Goal: Task Accomplishment & Management: Manage account settings

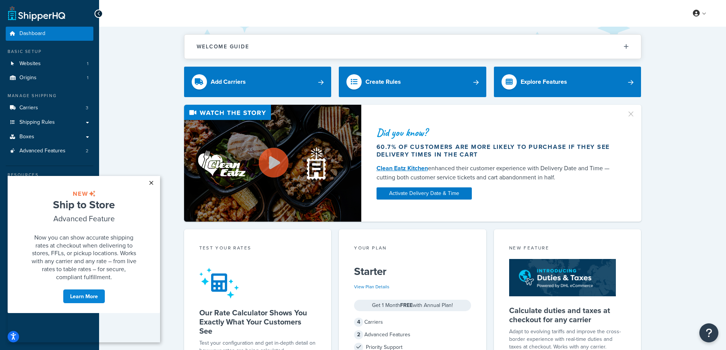
click at [150, 184] on link "×" at bounding box center [150, 183] width 13 height 14
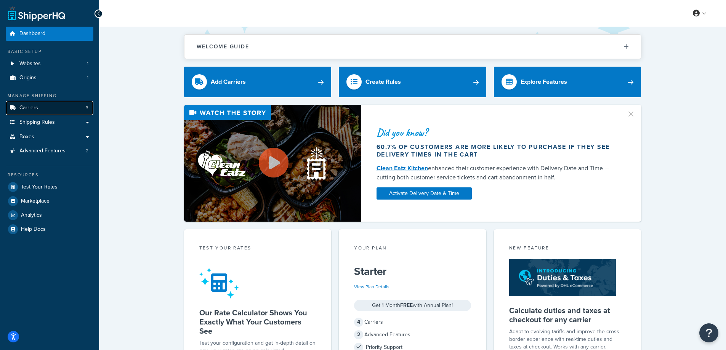
click at [31, 107] on span "Carriers" at bounding box center [28, 108] width 19 height 6
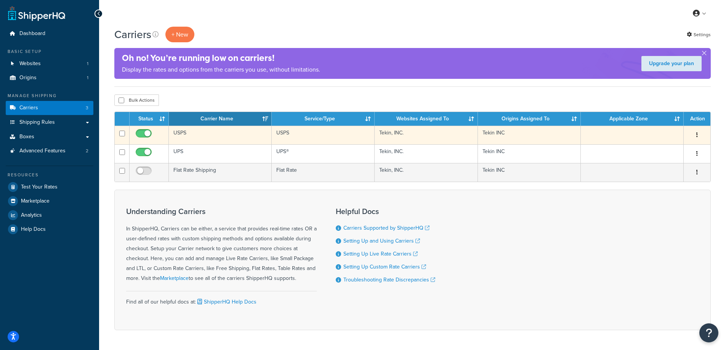
click at [188, 134] on td "USPS" at bounding box center [220, 135] width 103 height 19
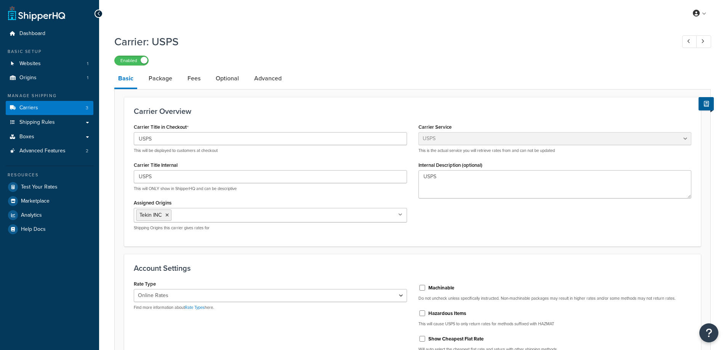
select select "usps"
select select "ONLINE"
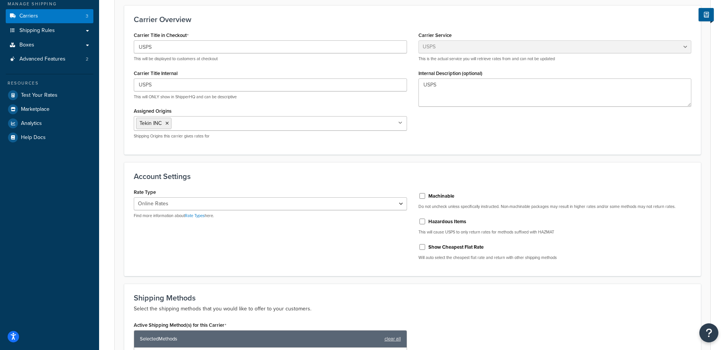
scroll to position [77, 0]
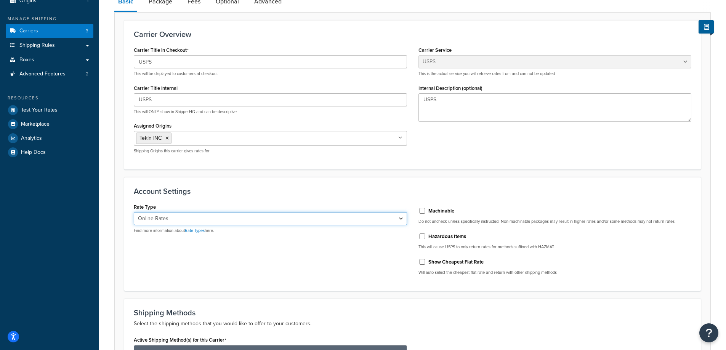
click at [402, 219] on select "Retail Rates Online Rates Commercial Plus" at bounding box center [270, 218] width 273 height 13
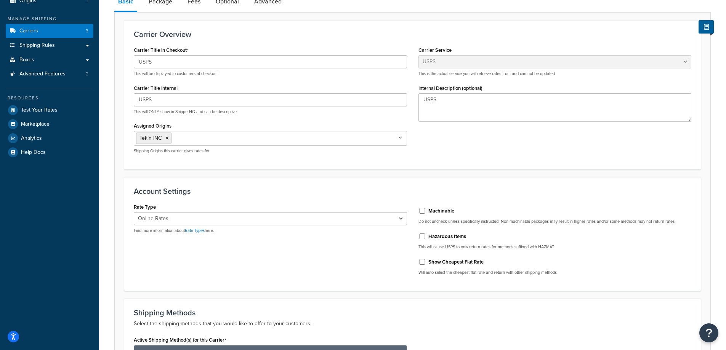
click at [401, 200] on div "Account Settings Rate Type Retail Rates Online Rates Commercial Plus Find more …" at bounding box center [412, 234] width 577 height 114
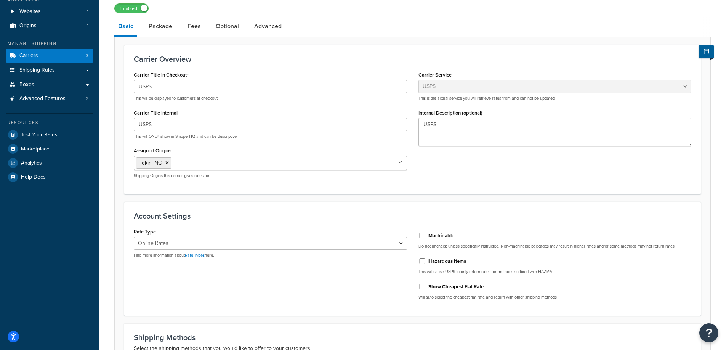
scroll to position [39, 0]
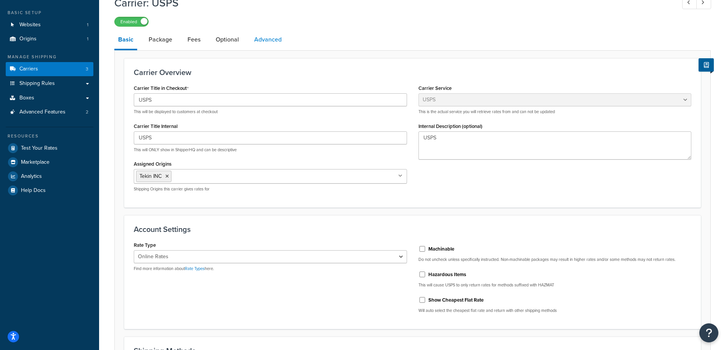
click at [274, 35] on link "Advanced" at bounding box center [267, 39] width 35 height 18
select select "false"
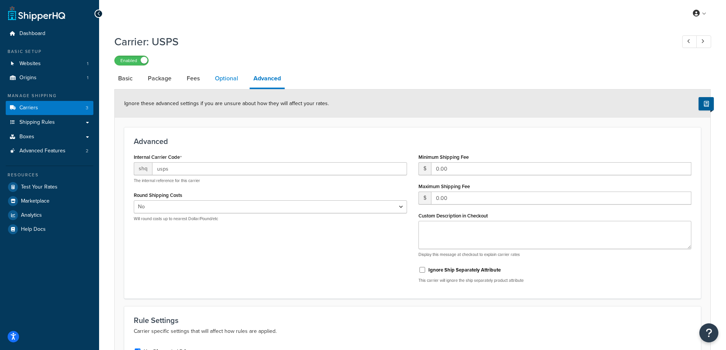
click at [227, 82] on link "Optional" at bounding box center [226, 78] width 31 height 18
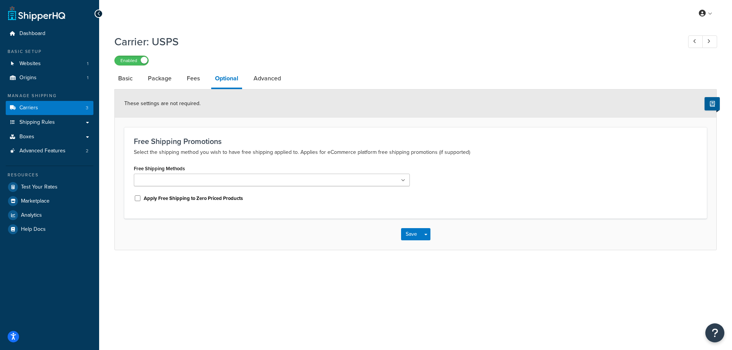
click at [404, 182] on icon at bounding box center [403, 180] width 4 height 5
click at [173, 274] on div "My Profile Billing Global Settings Contact Us Logout Carrier: USPS Enabled Basi…" at bounding box center [415, 175] width 633 height 350
click at [407, 240] on button "Save" at bounding box center [411, 236] width 21 height 12
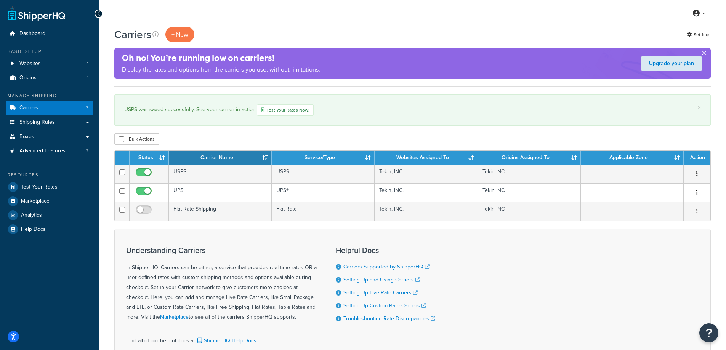
click at [705, 54] on button "button" at bounding box center [704, 55] width 2 height 2
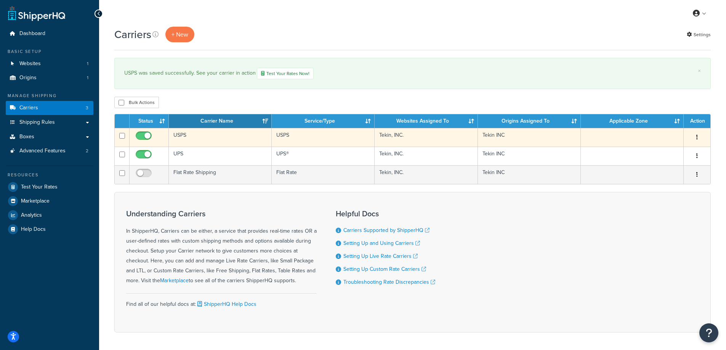
click at [179, 135] on td "USPS" at bounding box center [220, 137] width 103 height 19
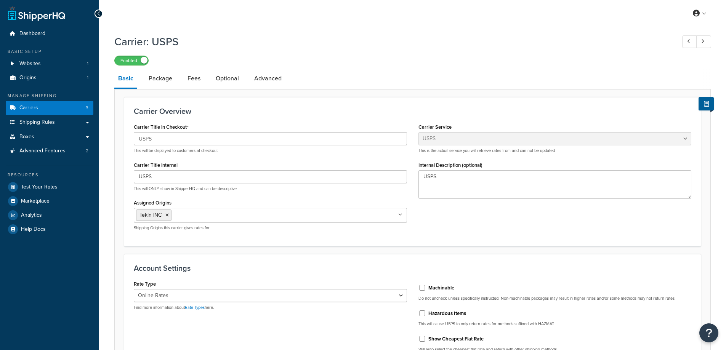
select select "usps"
select select "ONLINE"
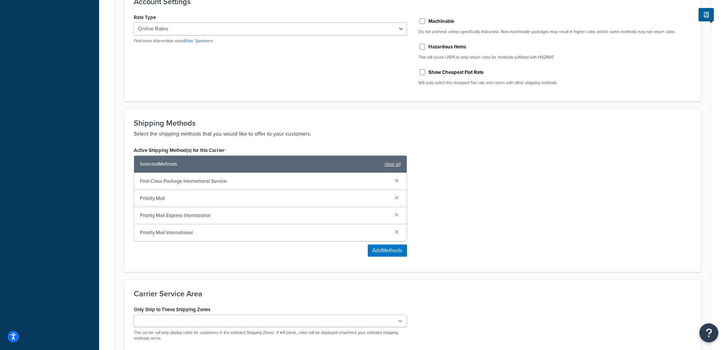
scroll to position [343, 0]
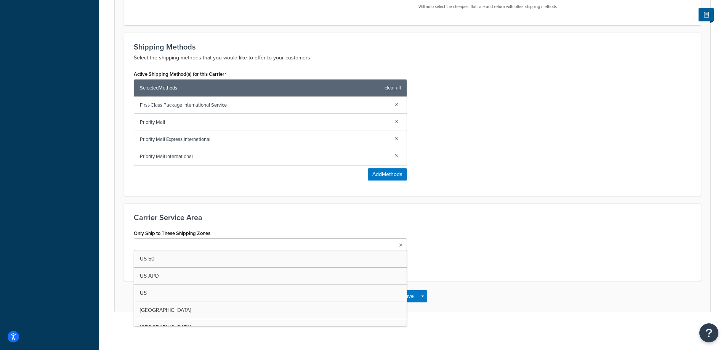
click at [399, 246] on icon at bounding box center [400, 245] width 3 height 5
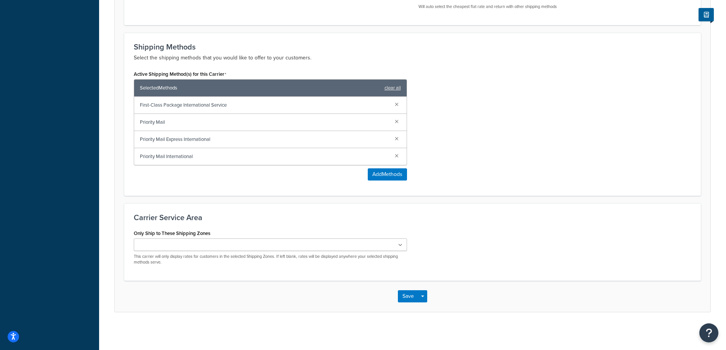
click at [485, 241] on div "Only Ship to These Shipping Zones [GEOGRAPHIC_DATA] 50 US APO [GEOGRAPHIC_DATA]…" at bounding box center [412, 249] width 569 height 43
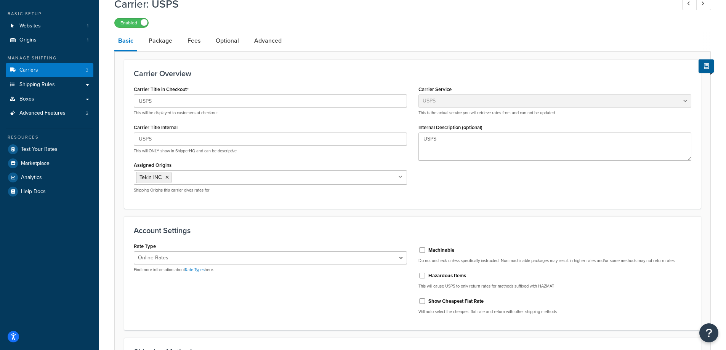
scroll to position [0, 0]
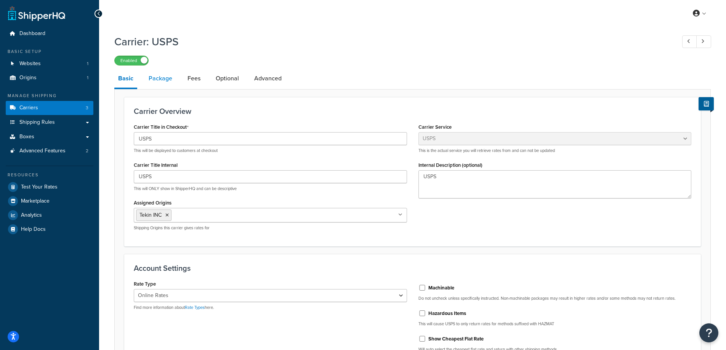
click at [162, 83] on link "Package" at bounding box center [160, 78] width 31 height 18
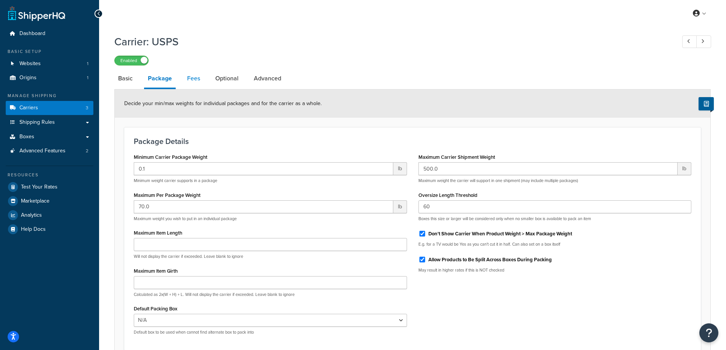
click at [187, 81] on link "Fees" at bounding box center [193, 78] width 21 height 18
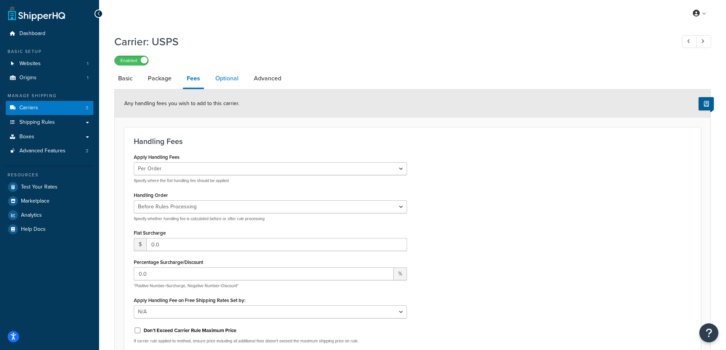
click at [228, 79] on link "Optional" at bounding box center [226, 78] width 31 height 18
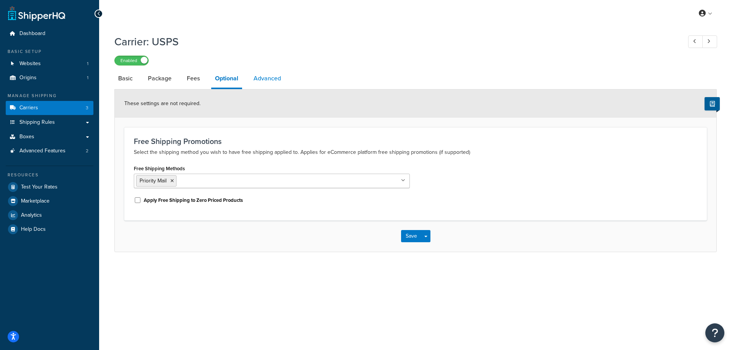
click at [267, 79] on link "Advanced" at bounding box center [267, 78] width 35 height 18
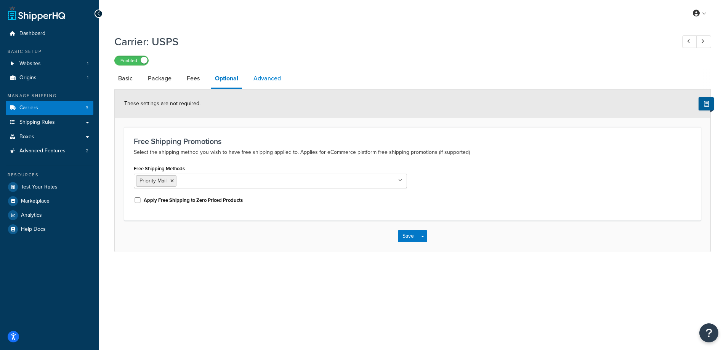
select select "false"
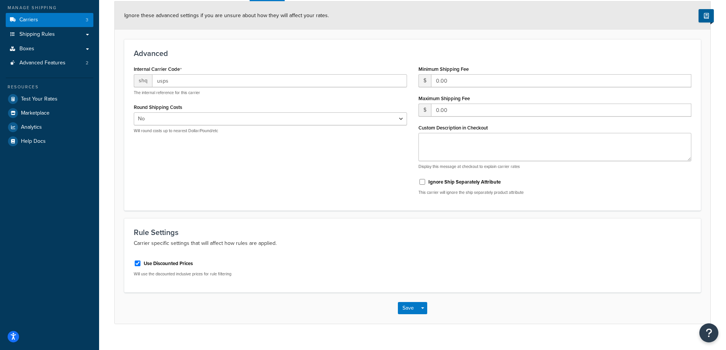
scroll to position [101, 0]
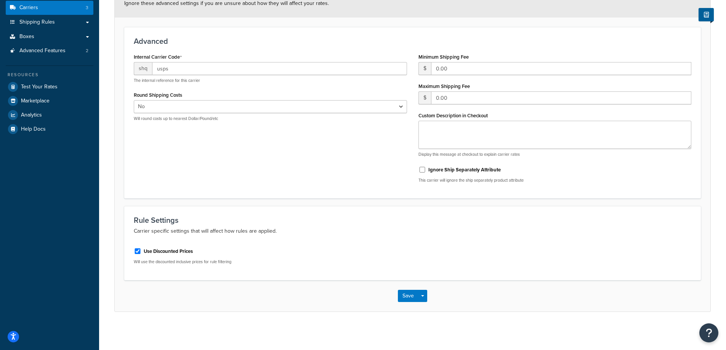
click at [409, 302] on div "Save Save Dropdown Save and Edit" at bounding box center [413, 295] width 596 height 31
click at [407, 297] on button "Save" at bounding box center [408, 296] width 21 height 12
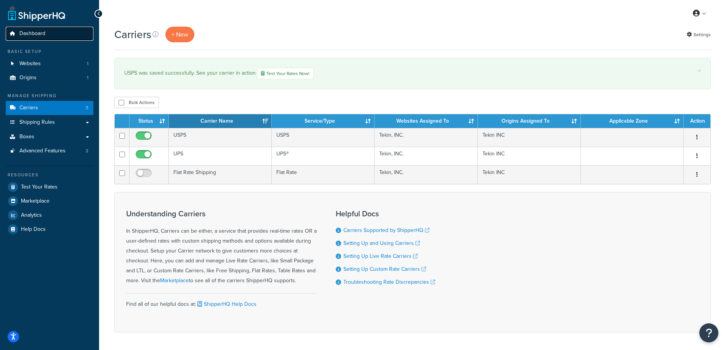
click at [40, 31] on span "Dashboard" at bounding box center [32, 33] width 26 height 6
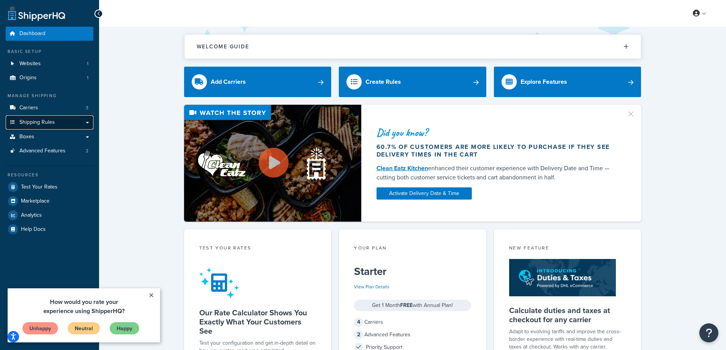
click at [87, 123] on link "Shipping Rules" at bounding box center [50, 122] width 88 height 14
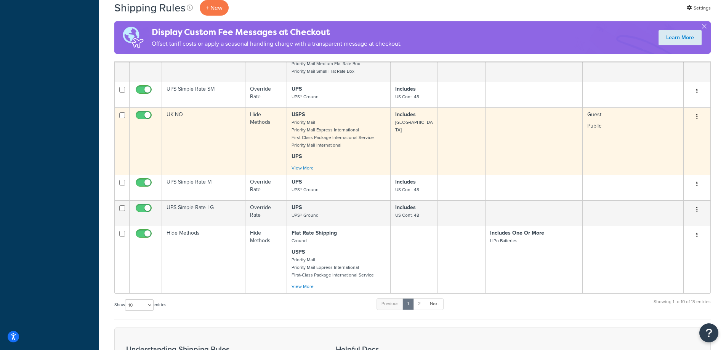
scroll to position [343, 0]
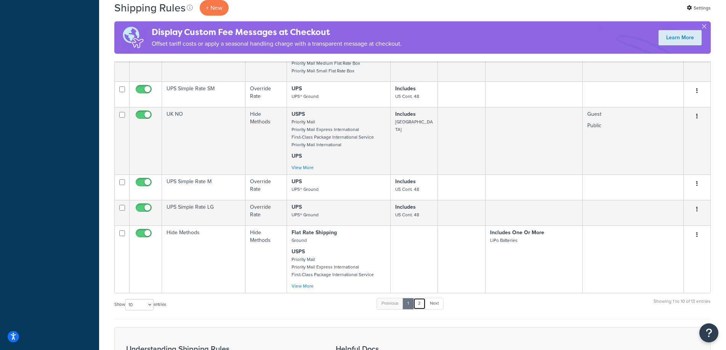
click at [422, 309] on link "2" at bounding box center [419, 303] width 13 height 11
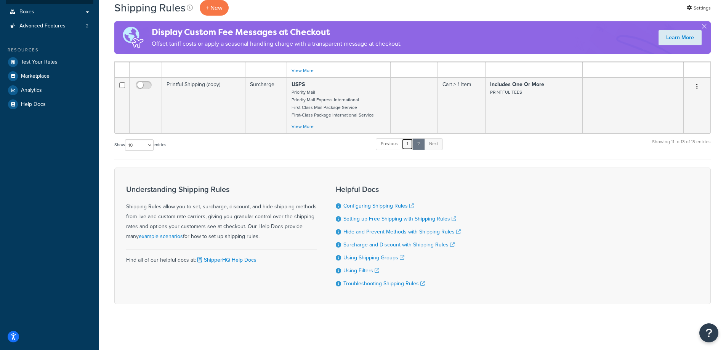
click at [408, 140] on link "1" at bounding box center [407, 143] width 11 height 11
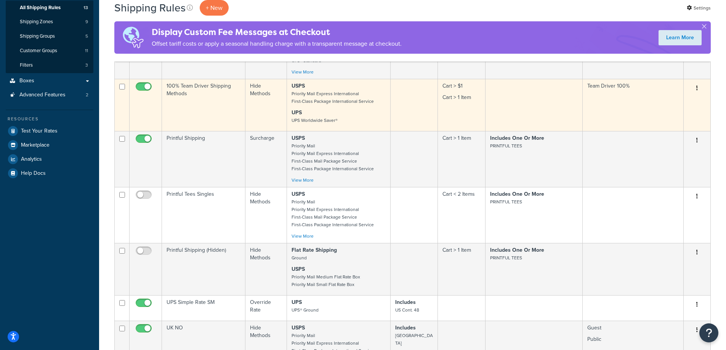
scroll to position [59, 0]
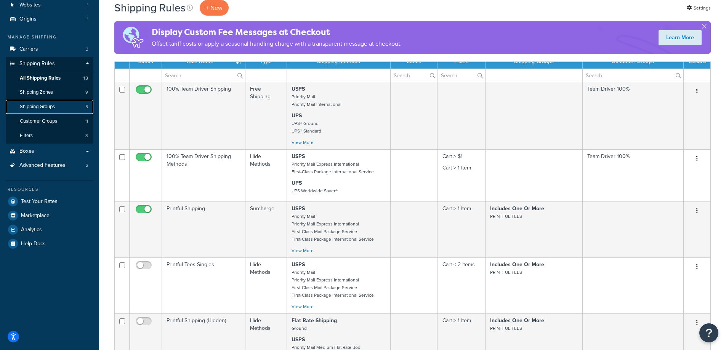
click at [40, 109] on span "Shipping Groups" at bounding box center [37, 107] width 35 height 6
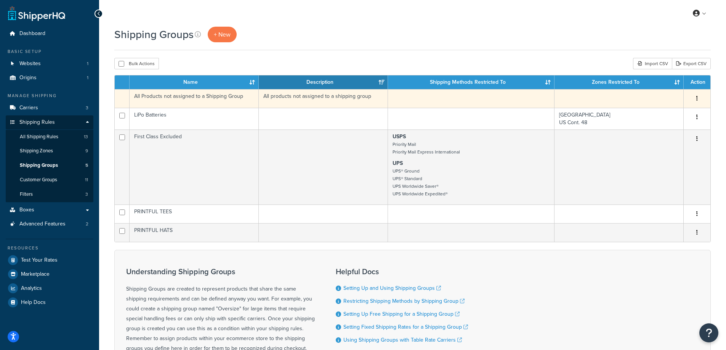
click at [451, 97] on td at bounding box center [471, 98] width 167 height 19
click at [698, 99] on button "button" at bounding box center [697, 99] width 11 height 12
click at [163, 96] on td "All Products not assigned to a Shipping Group" at bounding box center [194, 98] width 129 height 19
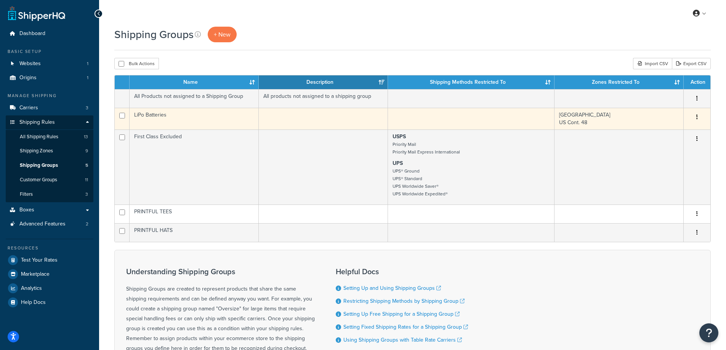
click at [158, 113] on td "LiPo Batteries" at bounding box center [194, 119] width 129 height 22
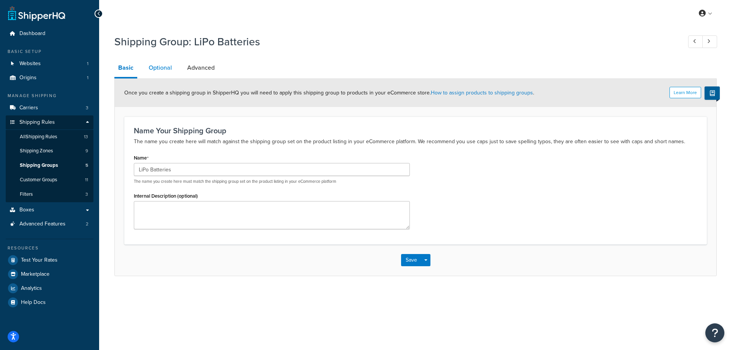
drag, startPoint x: 161, startPoint y: 64, endPoint x: 185, endPoint y: 64, distance: 23.6
click at [162, 64] on link "Optional" at bounding box center [160, 68] width 31 height 18
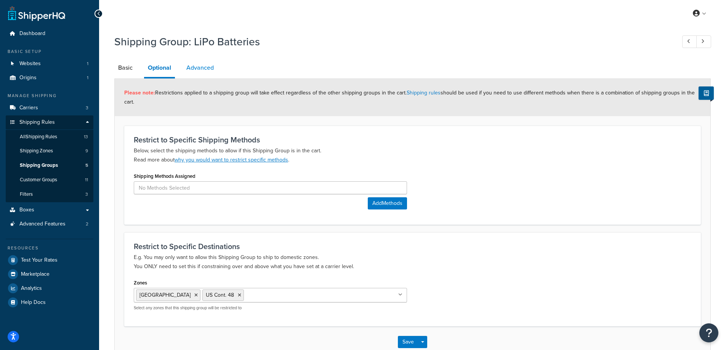
click at [198, 63] on link "Advanced" at bounding box center [200, 68] width 35 height 18
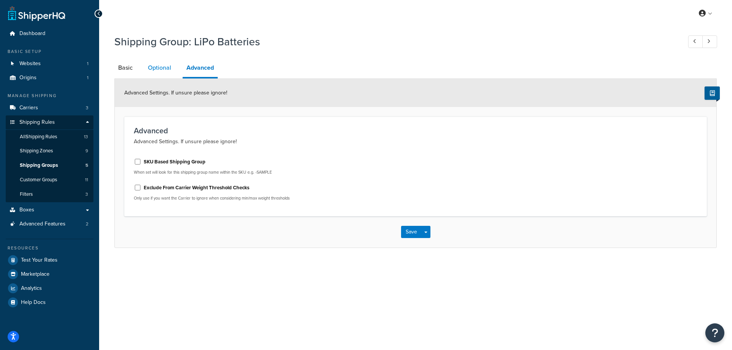
click at [166, 65] on link "Optional" at bounding box center [159, 68] width 31 height 18
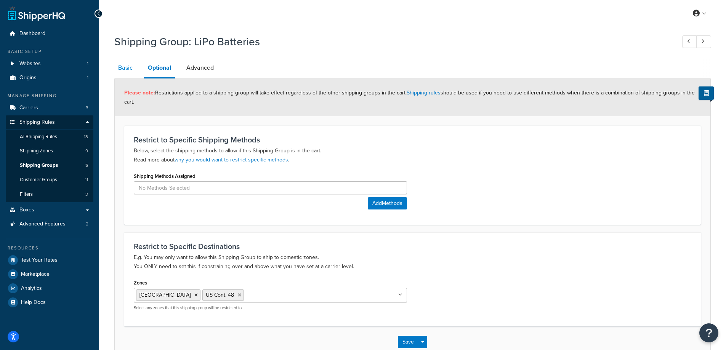
click at [127, 68] on link "Basic" at bounding box center [125, 68] width 22 height 18
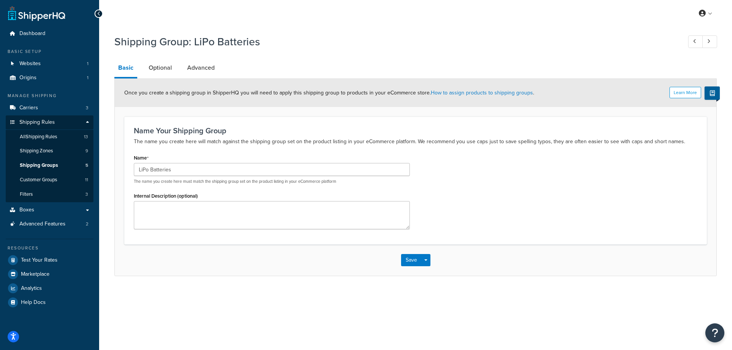
click at [98, 12] on icon at bounding box center [98, 13] width 3 height 5
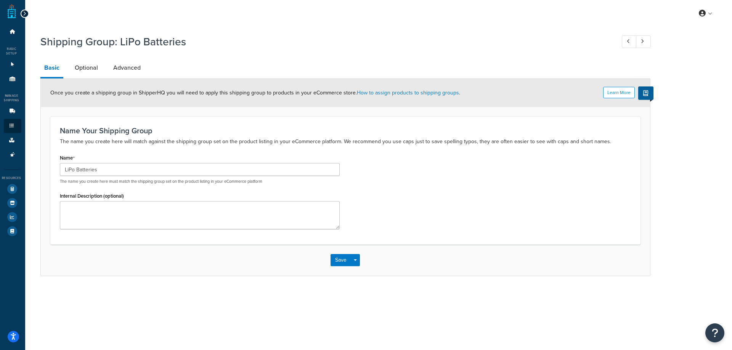
click at [23, 15] on icon at bounding box center [24, 13] width 3 height 5
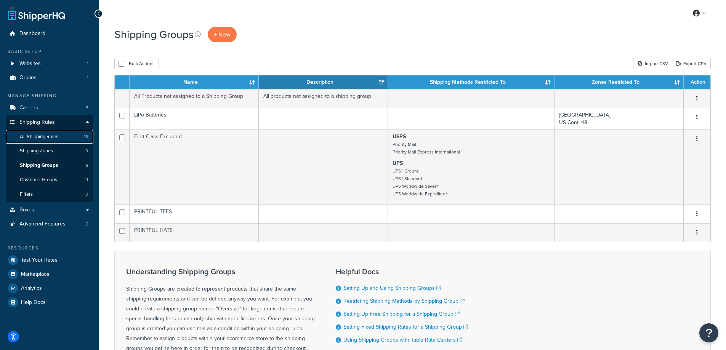
click at [45, 137] on span "All Shipping Rules" at bounding box center [39, 137] width 38 height 6
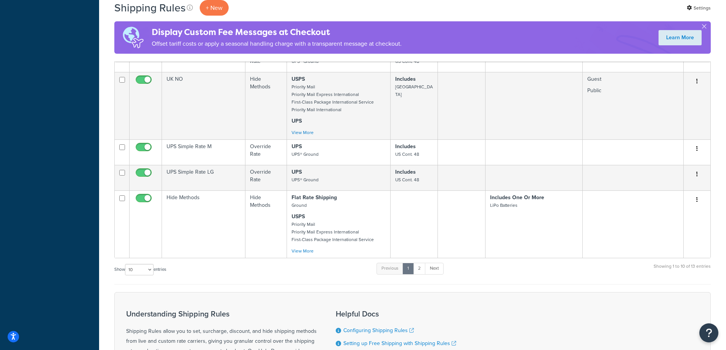
scroll to position [381, 0]
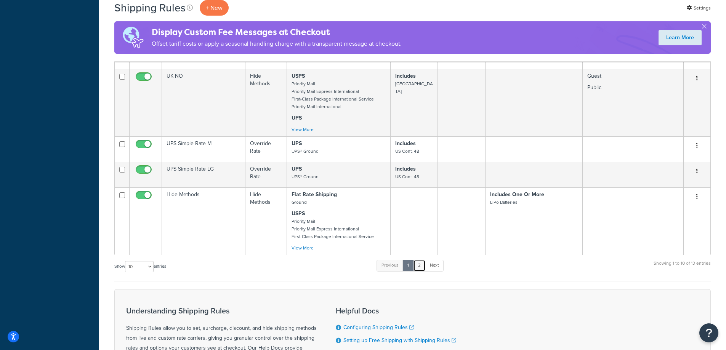
click at [419, 271] on link "2" at bounding box center [419, 265] width 13 height 11
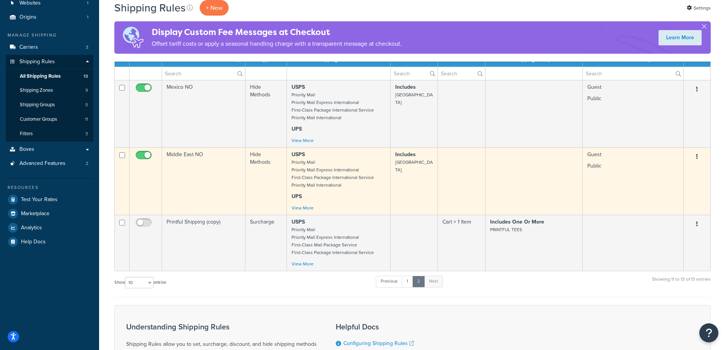
scroll to position [114, 0]
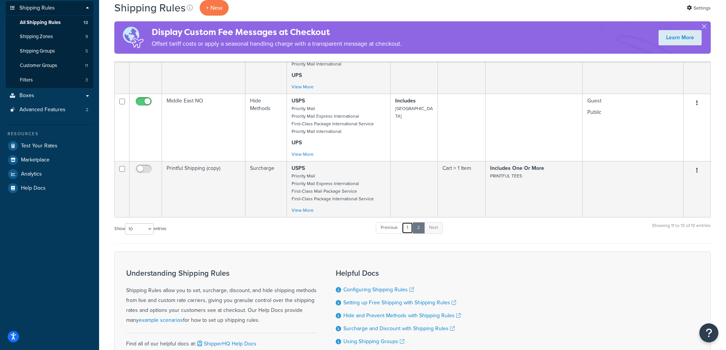
click at [406, 232] on link "1" at bounding box center [407, 227] width 11 height 11
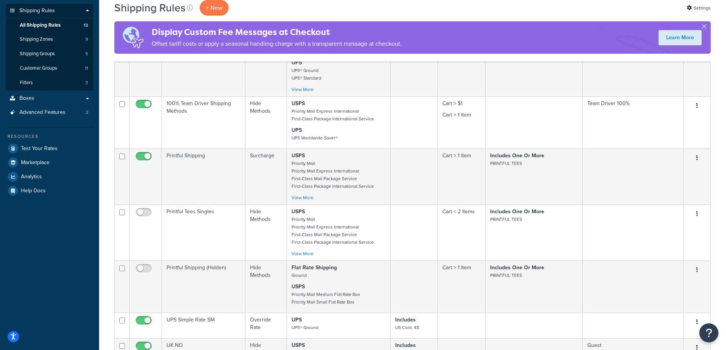
scroll to position [59, 0]
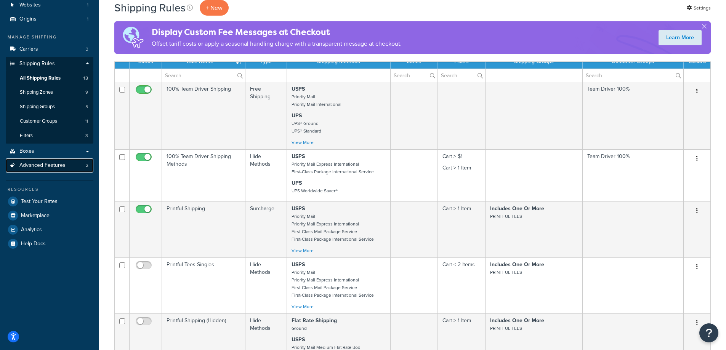
click at [50, 164] on span "Advanced Features" at bounding box center [42, 165] width 46 height 6
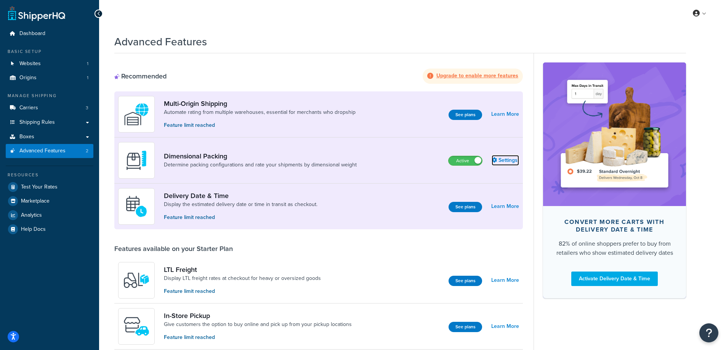
click at [509, 164] on link "Settings" at bounding box center [505, 160] width 27 height 11
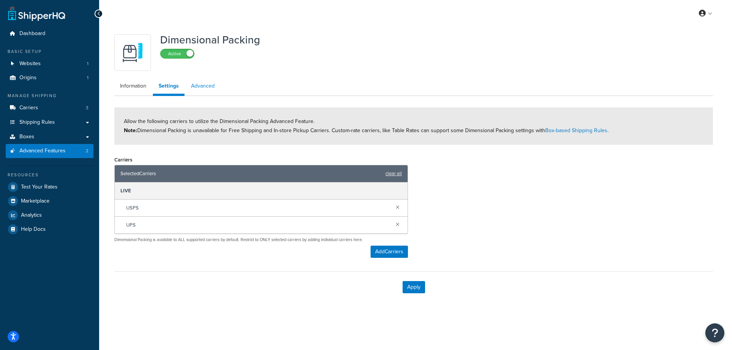
click at [202, 88] on link "Advanced" at bounding box center [202, 86] width 35 height 15
select select "false"
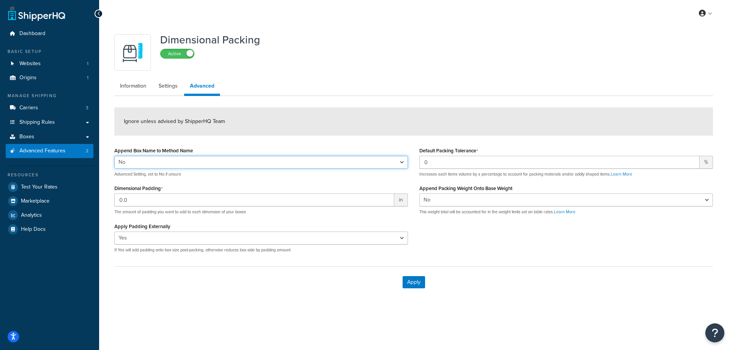
click at [191, 160] on select "Yes No" at bounding box center [260, 162] width 293 height 13
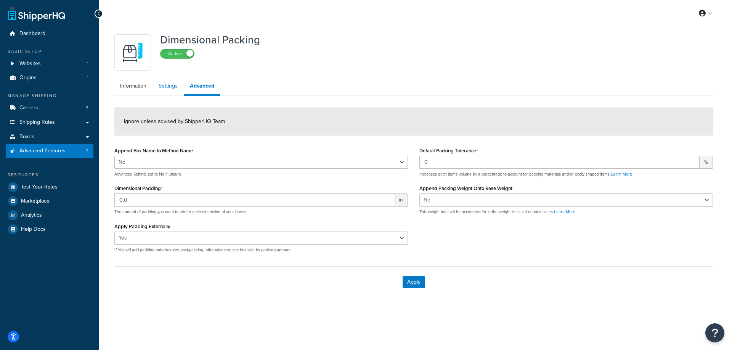
click at [176, 90] on link "Settings" at bounding box center [168, 86] width 30 height 15
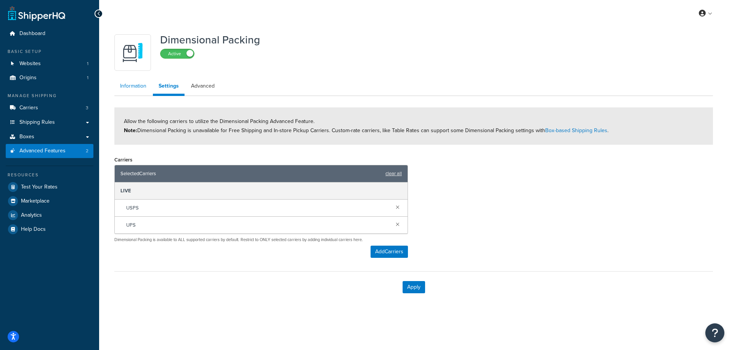
click at [143, 90] on link "Information" at bounding box center [133, 86] width 38 height 15
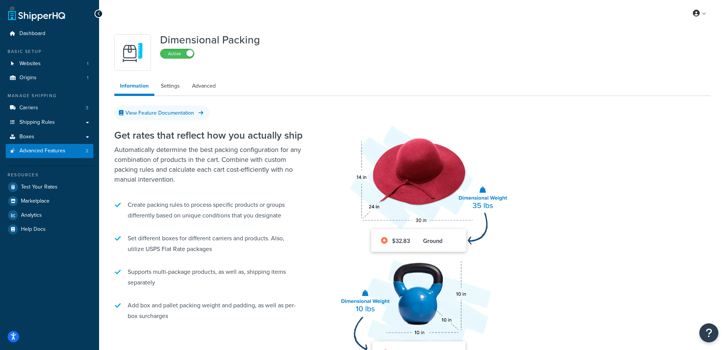
scroll to position [76, 0]
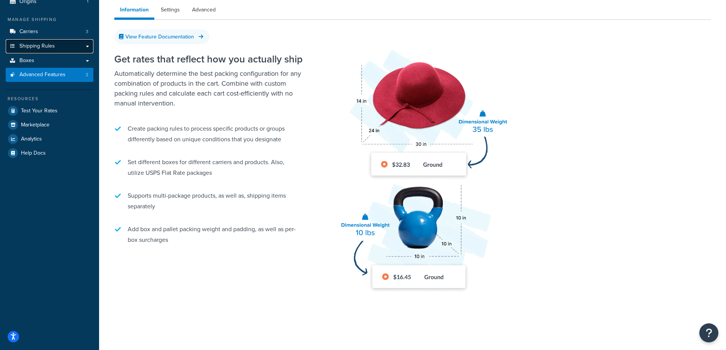
click at [53, 46] on span "Shipping Rules" at bounding box center [36, 46] width 35 height 6
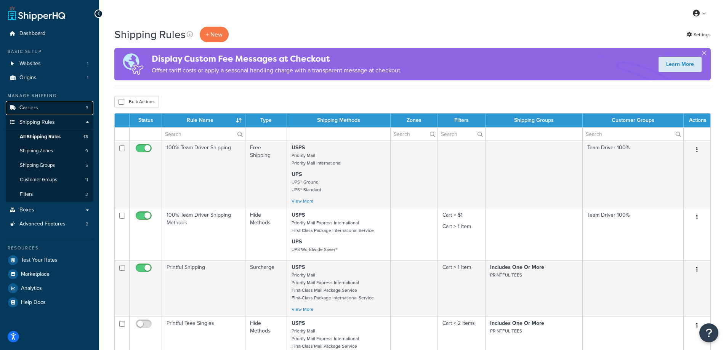
click at [34, 110] on span "Carriers" at bounding box center [28, 108] width 19 height 6
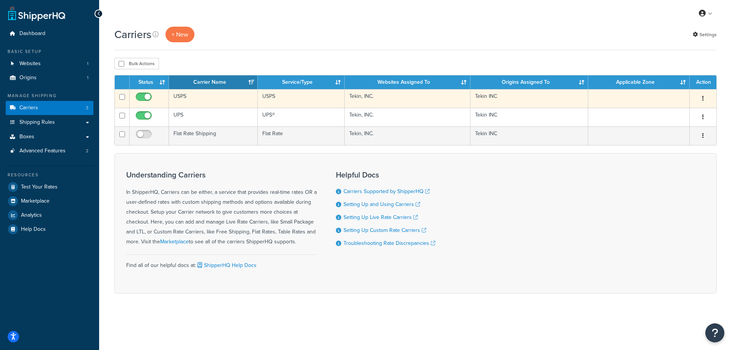
click at [208, 101] on td "USPS" at bounding box center [213, 98] width 89 height 19
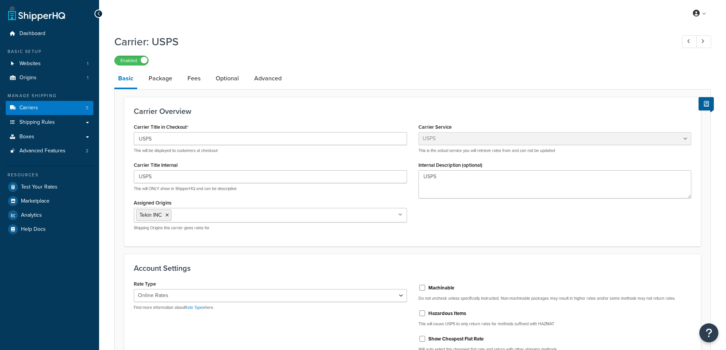
select select "usps"
select select "ONLINE"
click at [267, 79] on link "Advanced" at bounding box center [267, 78] width 35 height 18
select select "false"
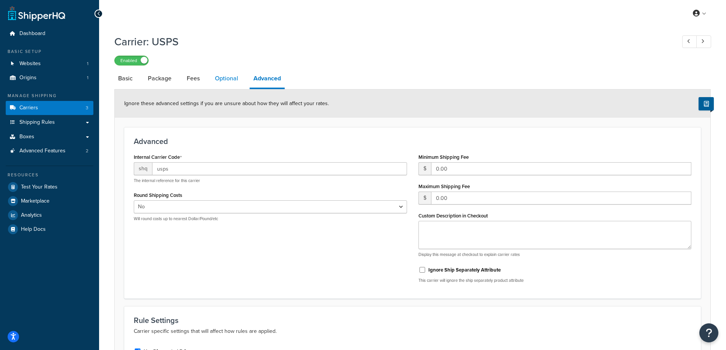
click at [235, 78] on link "Optional" at bounding box center [226, 78] width 31 height 18
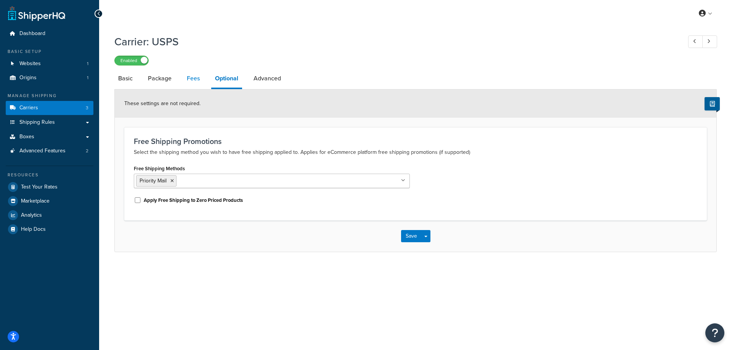
click at [194, 83] on link "Fees" at bounding box center [193, 78] width 21 height 18
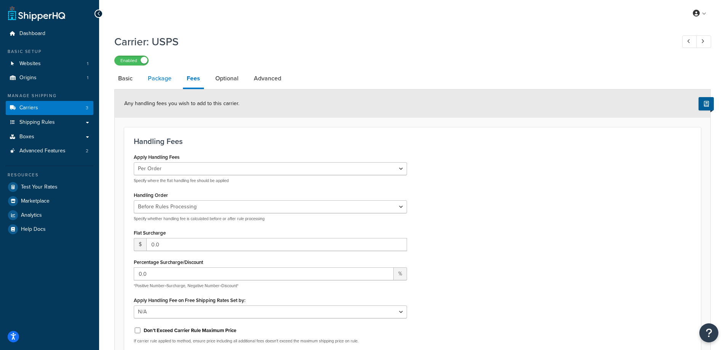
click at [168, 79] on link "Package" at bounding box center [159, 78] width 31 height 18
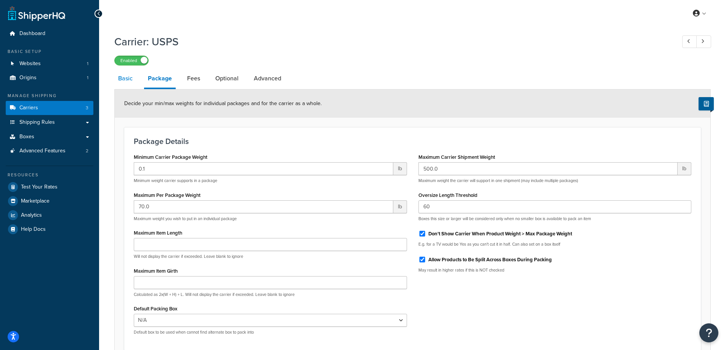
click at [120, 81] on link "Basic" at bounding box center [125, 78] width 22 height 18
select select "usps"
select select "ONLINE"
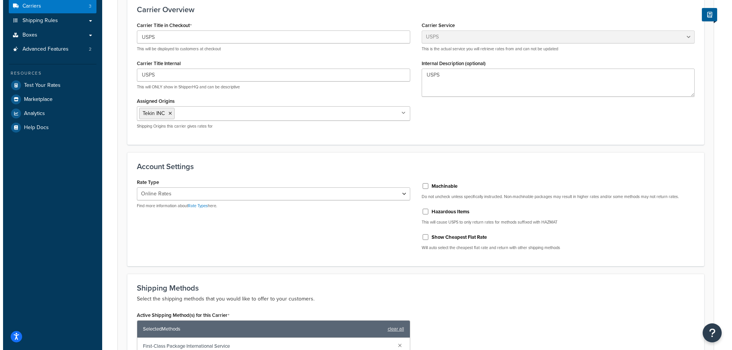
scroll to position [229, 0]
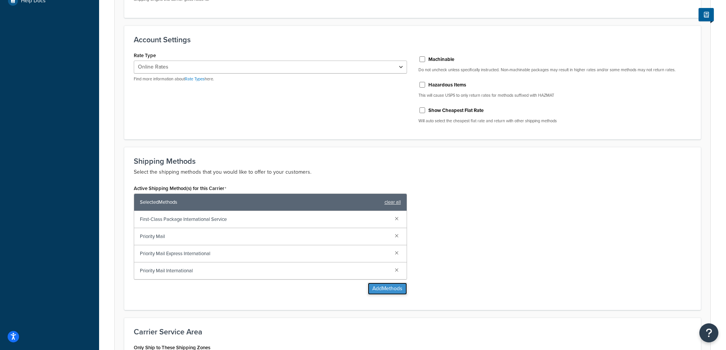
click at [385, 288] on button "Add Methods" at bounding box center [387, 289] width 39 height 12
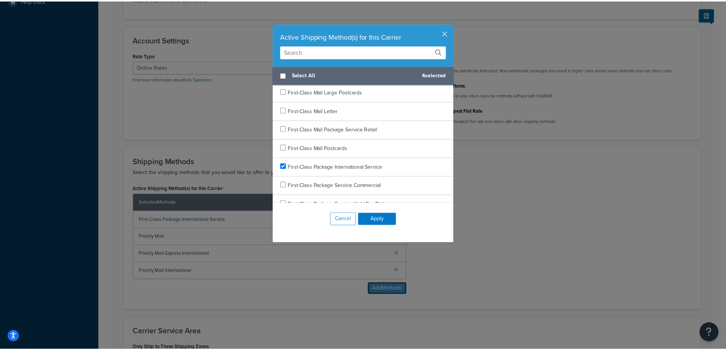
scroll to position [114, 0]
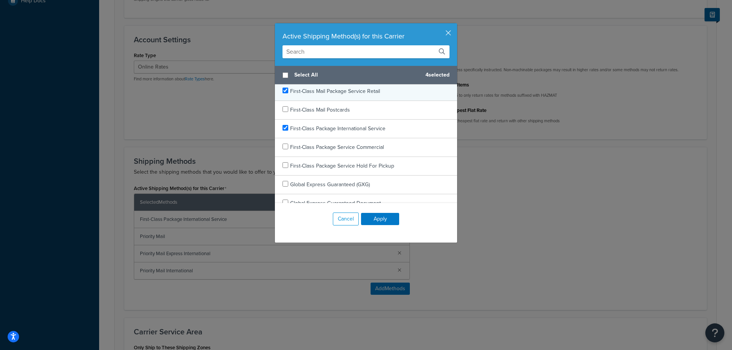
checkbox input "true"
click at [286, 88] on div "First-Class Mail Package Service Retail" at bounding box center [366, 91] width 182 height 19
click at [379, 216] on button "Apply" at bounding box center [380, 219] width 38 height 12
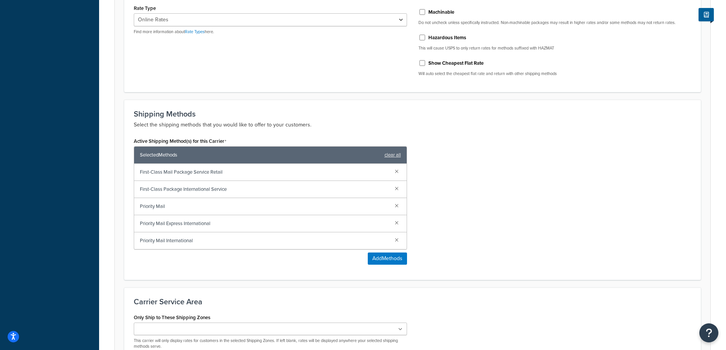
scroll to position [343, 0]
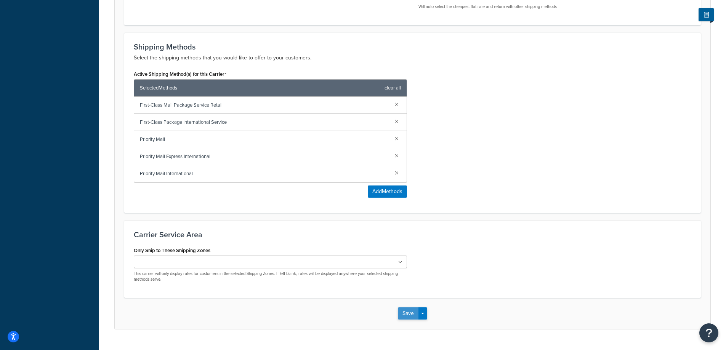
click at [399, 318] on button "Save" at bounding box center [408, 314] width 21 height 12
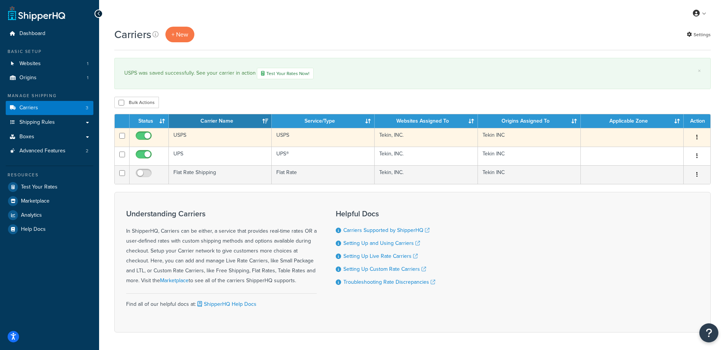
click at [203, 133] on td "USPS" at bounding box center [220, 137] width 103 height 19
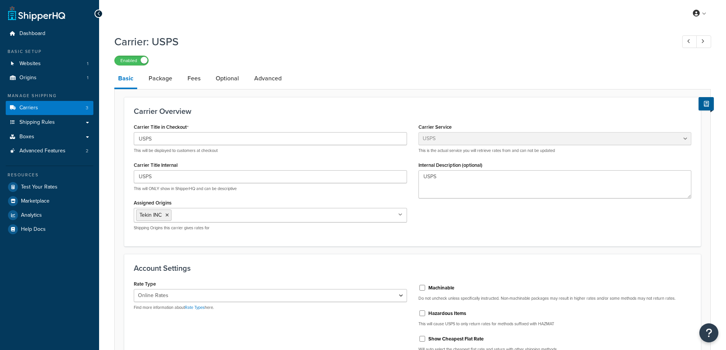
select select "usps"
select select "ONLINE"
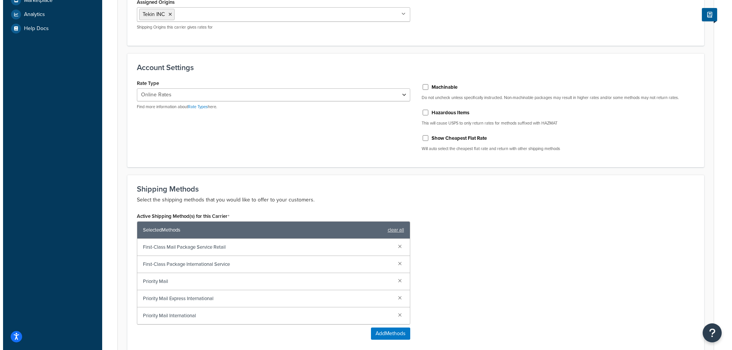
scroll to position [267, 0]
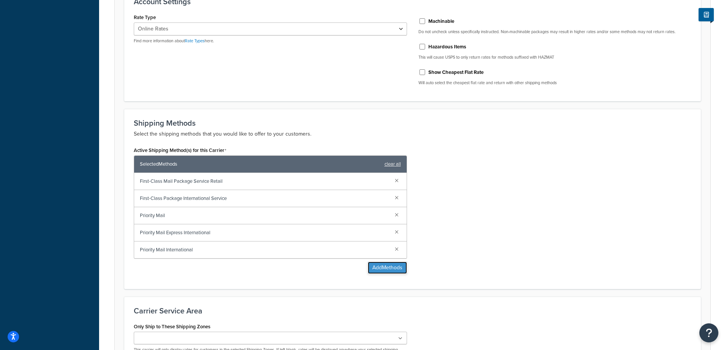
click at [385, 265] on button "Add Methods" at bounding box center [387, 268] width 39 height 12
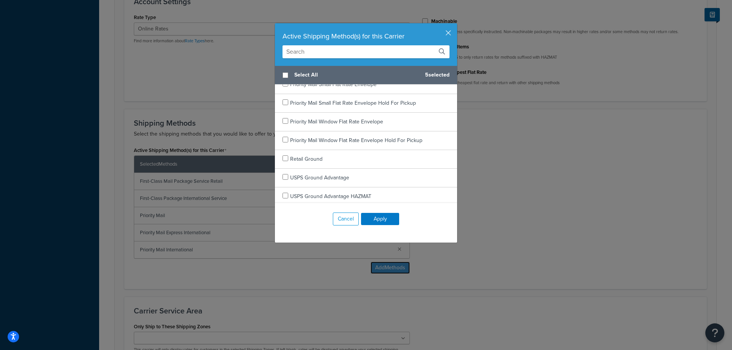
scroll to position [1452, 0]
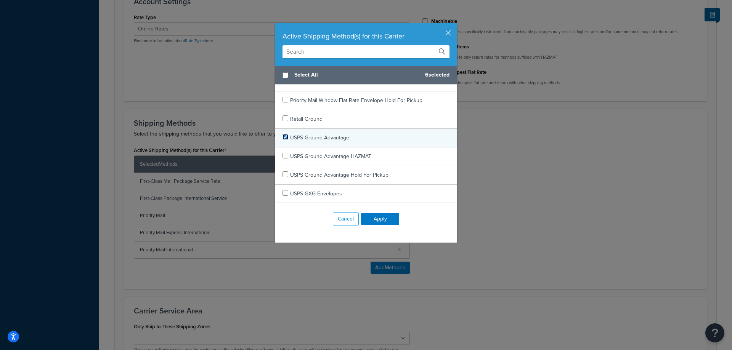
click at [283, 136] on input "checkbox" at bounding box center [285, 137] width 6 height 6
checkbox input "true"
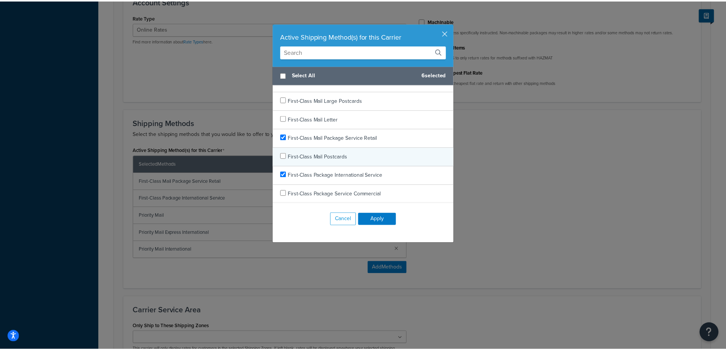
scroll to position [76, 0]
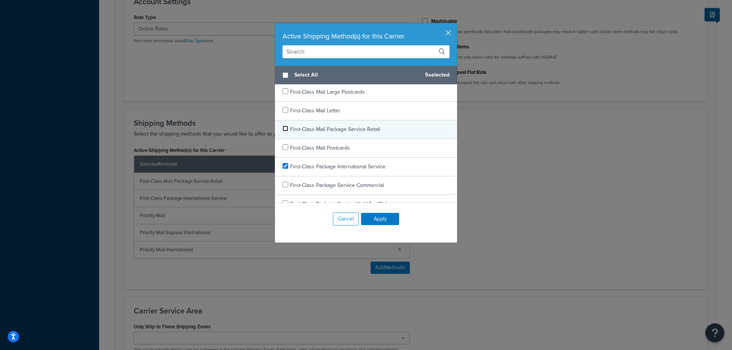
click at [283, 127] on input "checkbox" at bounding box center [285, 129] width 6 height 6
checkbox input "false"
click at [380, 219] on button "Apply" at bounding box center [380, 219] width 38 height 12
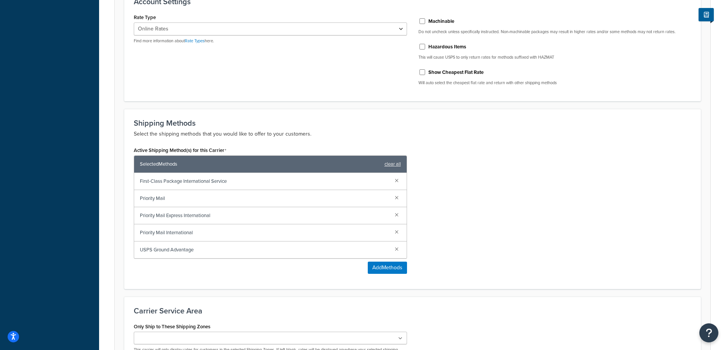
scroll to position [361, 0]
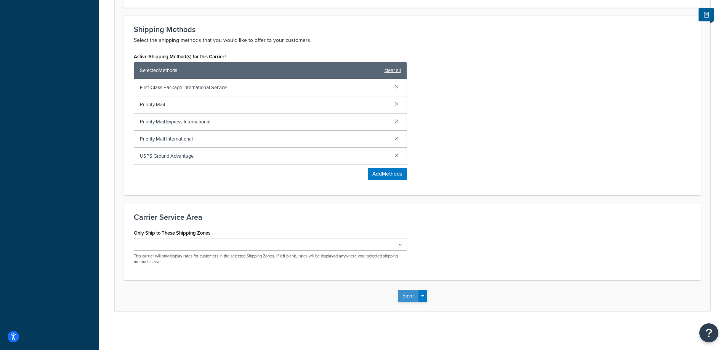
click at [408, 293] on button "Save" at bounding box center [408, 296] width 21 height 12
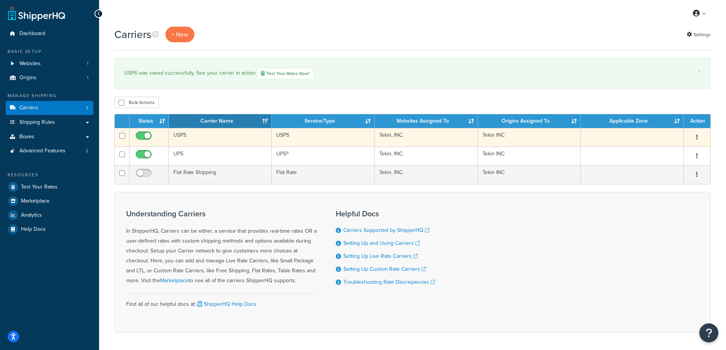
click at [228, 133] on td "USPS" at bounding box center [220, 137] width 103 height 19
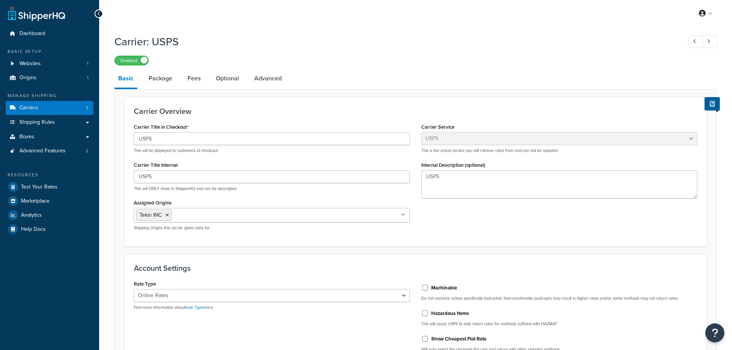
select select "usps"
select select "ONLINE"
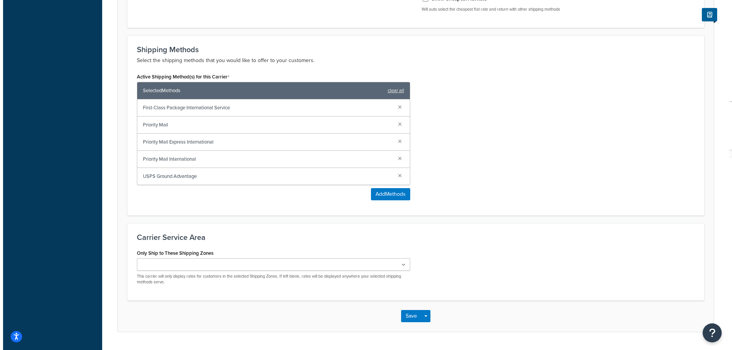
scroll to position [343, 0]
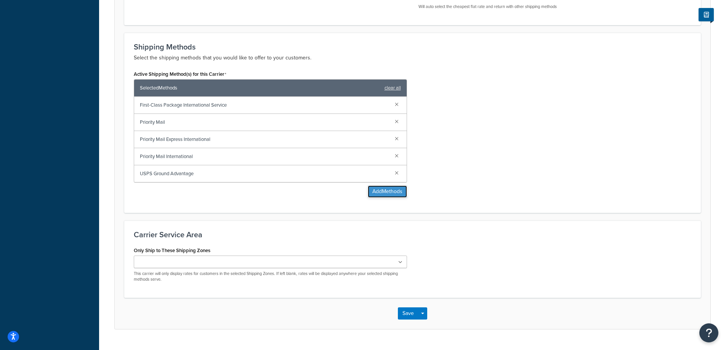
click at [382, 192] on button "Add Methods" at bounding box center [387, 192] width 39 height 12
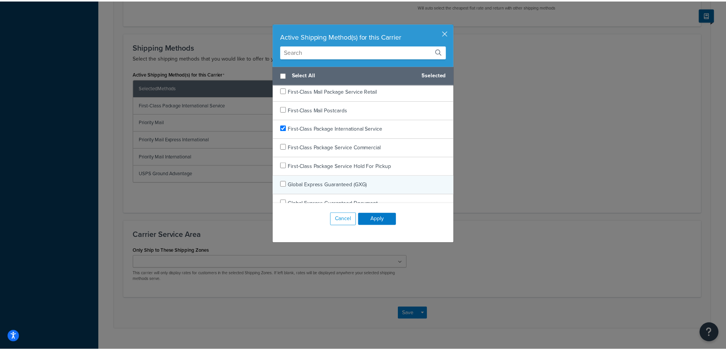
scroll to position [76, 0]
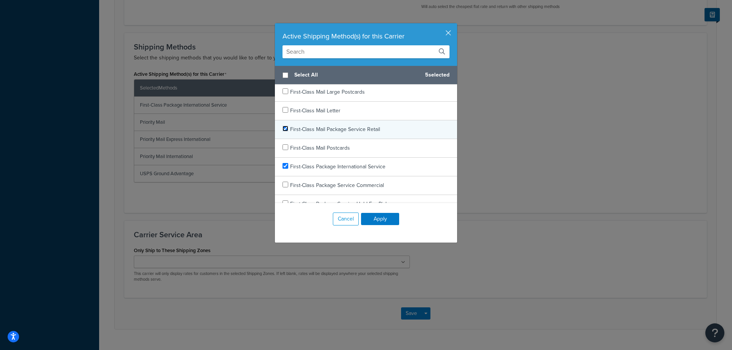
click at [282, 129] on input "checkbox" at bounding box center [285, 129] width 6 height 6
checkbox input "true"
click at [369, 216] on button "Apply" at bounding box center [380, 219] width 38 height 12
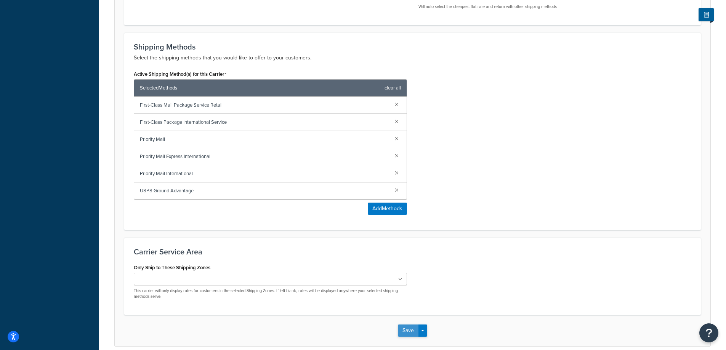
click at [407, 332] on button "Save" at bounding box center [408, 331] width 21 height 12
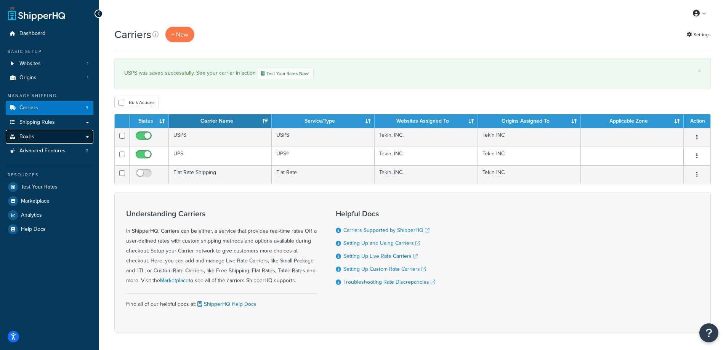
click at [40, 139] on link "Boxes" at bounding box center [50, 137] width 88 height 14
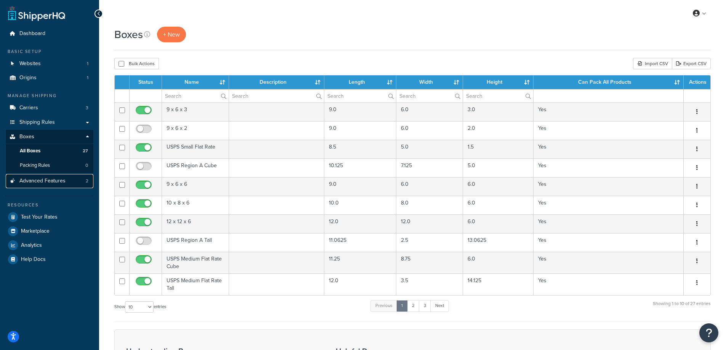
click at [48, 183] on span "Advanced Features" at bounding box center [42, 181] width 46 height 6
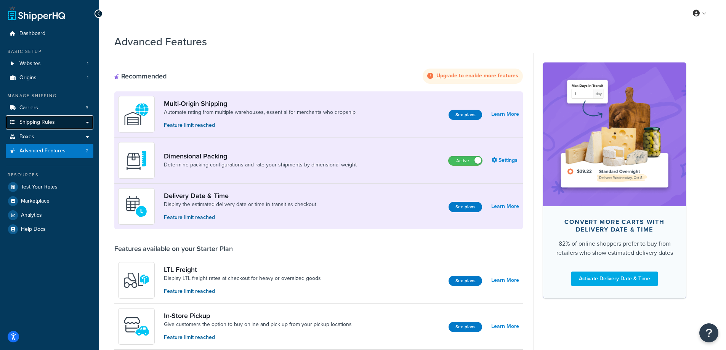
click at [37, 127] on link "Shipping Rules" at bounding box center [50, 122] width 88 height 14
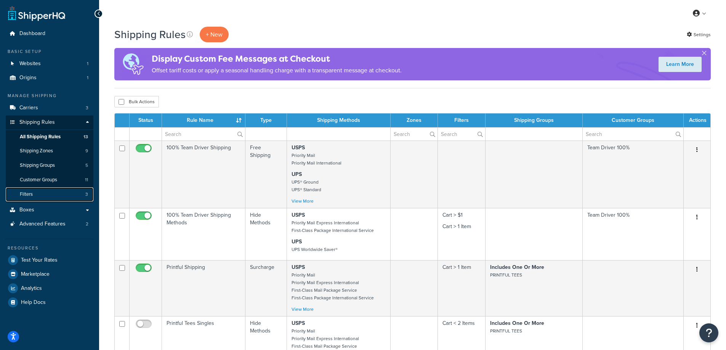
click at [38, 194] on link "Filters 3" at bounding box center [50, 194] width 88 height 14
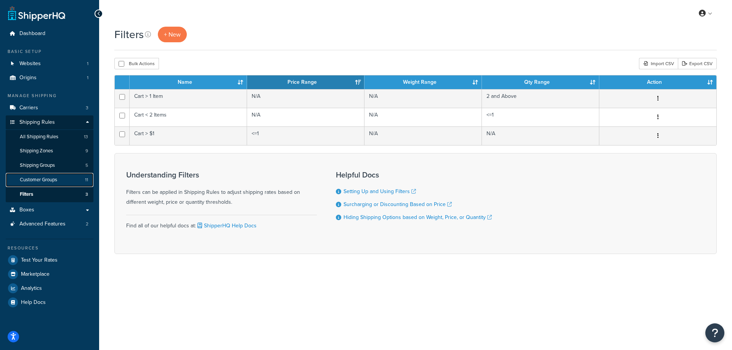
click at [38, 177] on span "Customer Groups" at bounding box center [38, 180] width 37 height 6
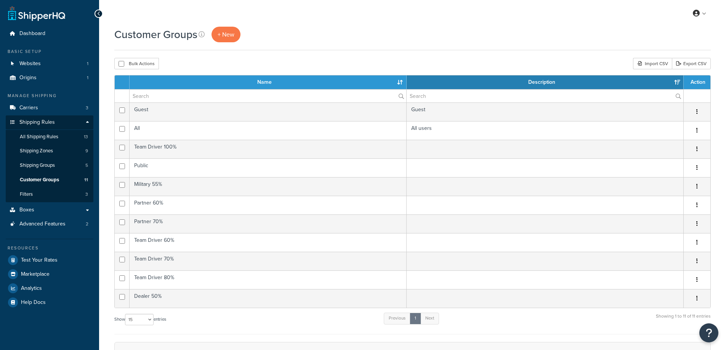
select select "15"
click at [45, 141] on link "All Shipping Rules 13" at bounding box center [50, 137] width 88 height 14
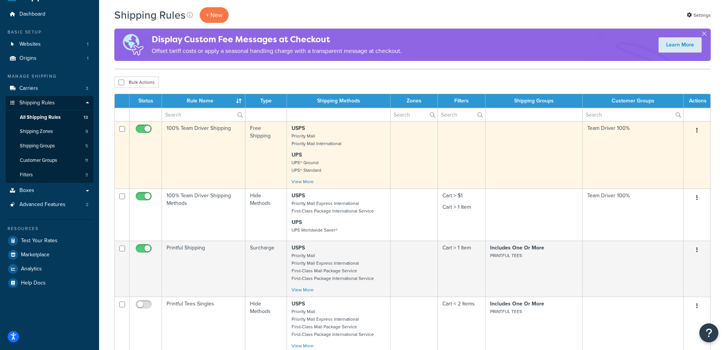
scroll to position [38, 0]
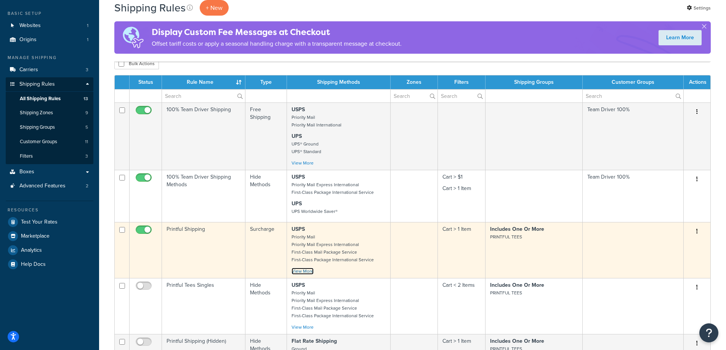
click at [301, 273] on link "View More" at bounding box center [303, 271] width 22 height 7
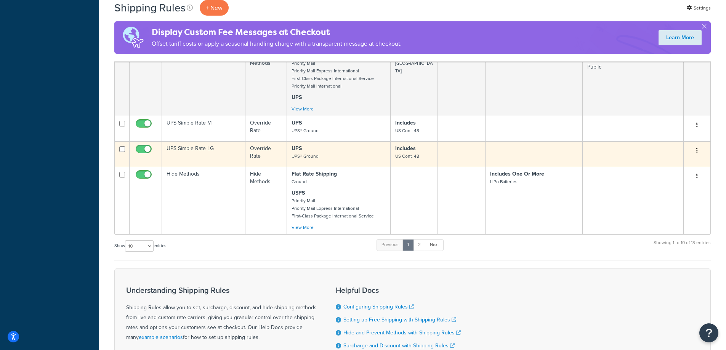
scroll to position [457, 0]
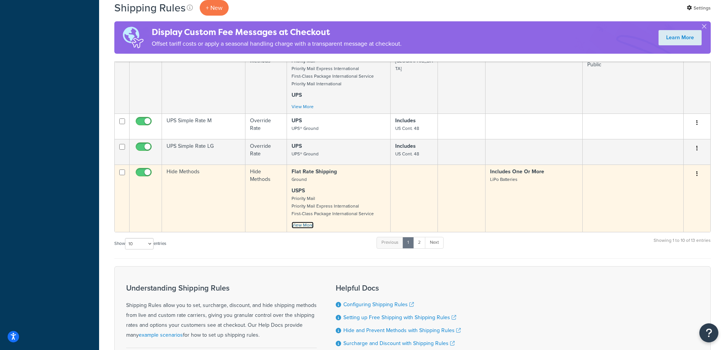
click at [307, 229] on link "View More" at bounding box center [303, 225] width 22 height 7
